Goal: Navigation & Orientation: Find specific page/section

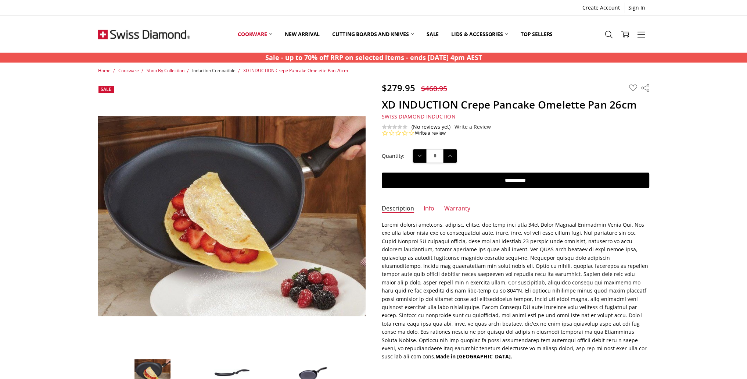
click at [210, 70] on span "Induction Compatible" at bounding box center [213, 70] width 43 height 6
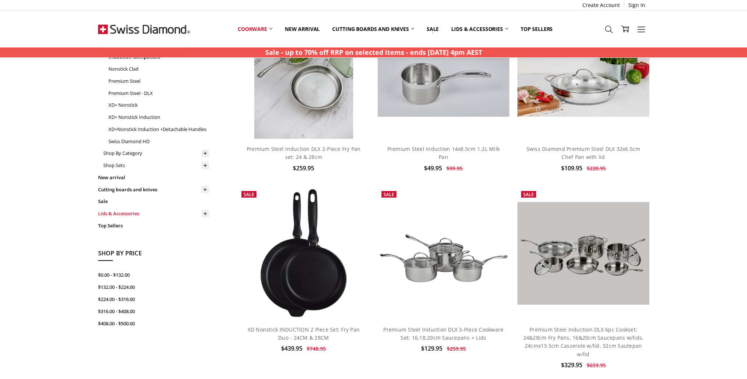
scroll to position [110, 0]
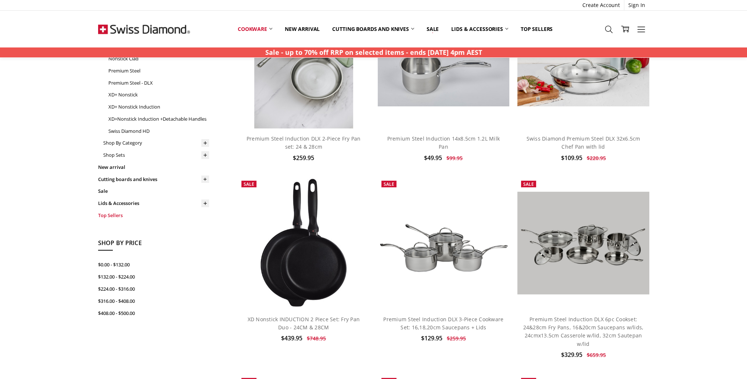
click at [119, 215] on link "Top Sellers" at bounding box center [153, 215] width 111 height 12
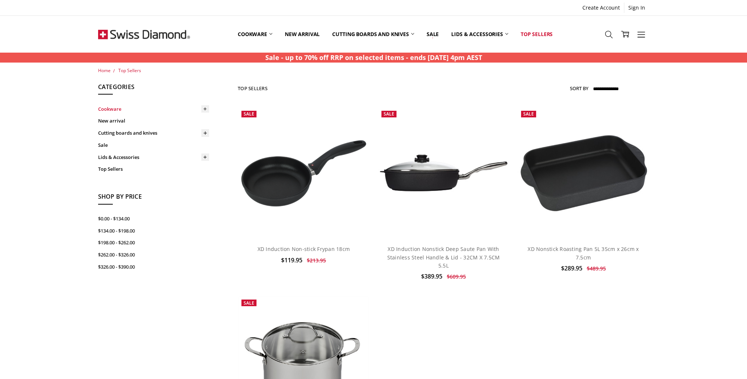
click at [106, 108] on link "Cookware" at bounding box center [153, 109] width 111 height 12
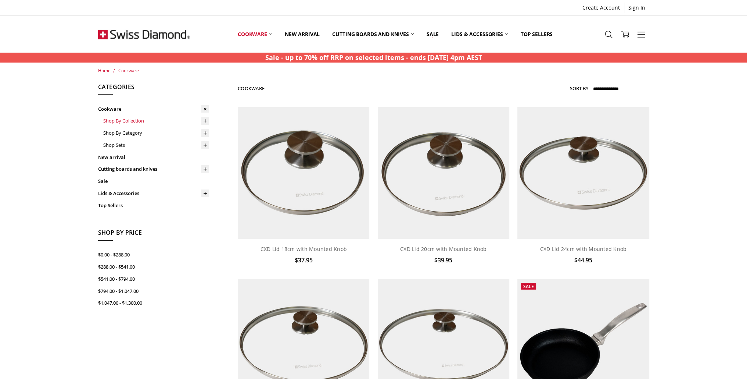
click at [115, 119] on link "Shop By Collection" at bounding box center [156, 121] width 106 height 12
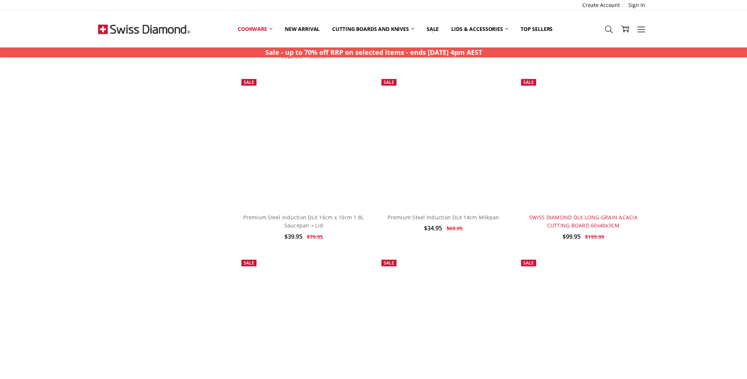
scroll to position [2610, 0]
